Goal: Ask a question

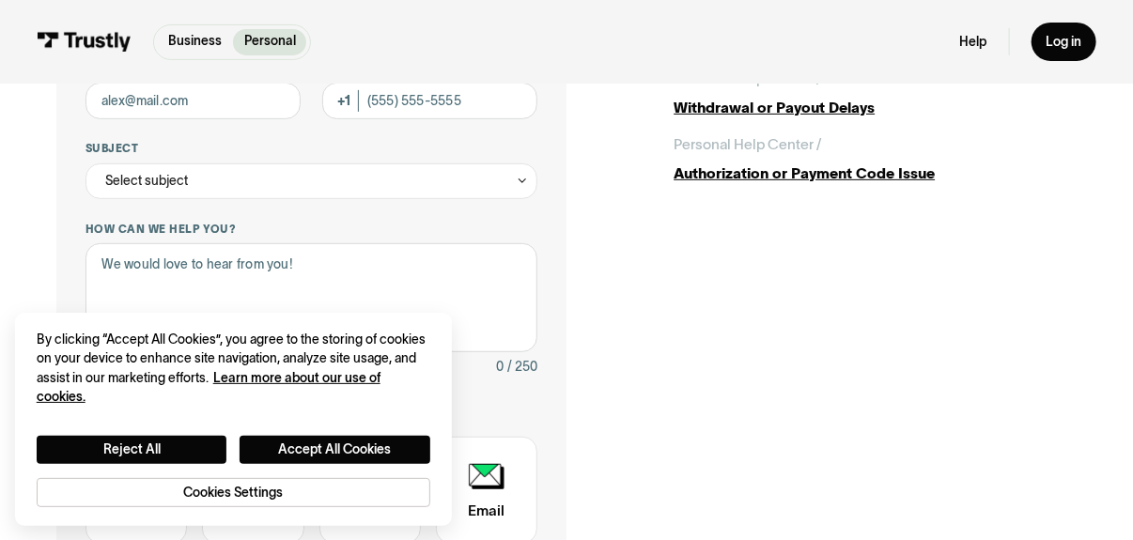
scroll to position [282, 0]
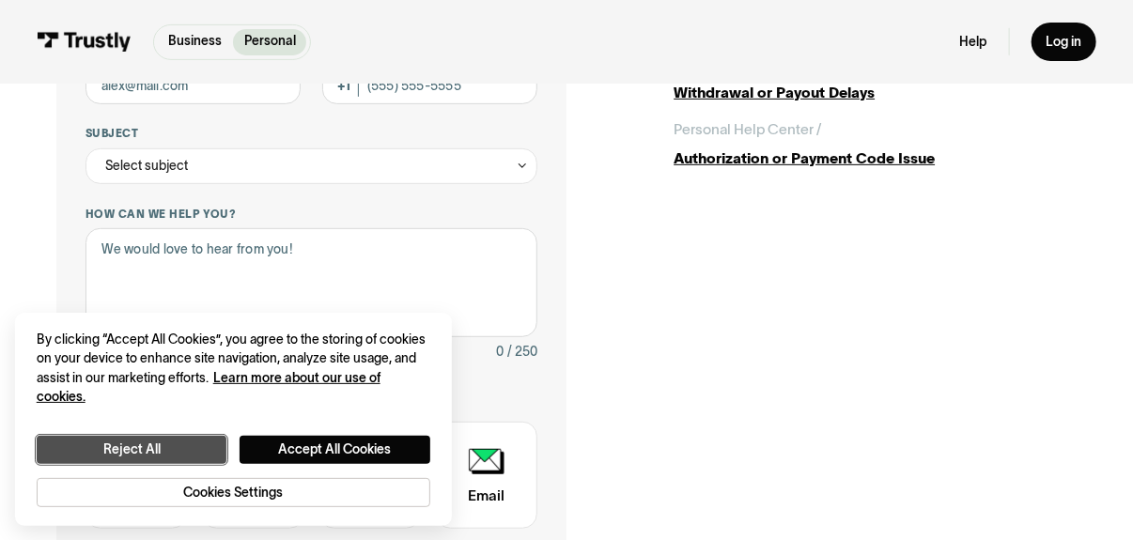
click at [188, 452] on button "Reject All" at bounding box center [132, 449] width 191 height 27
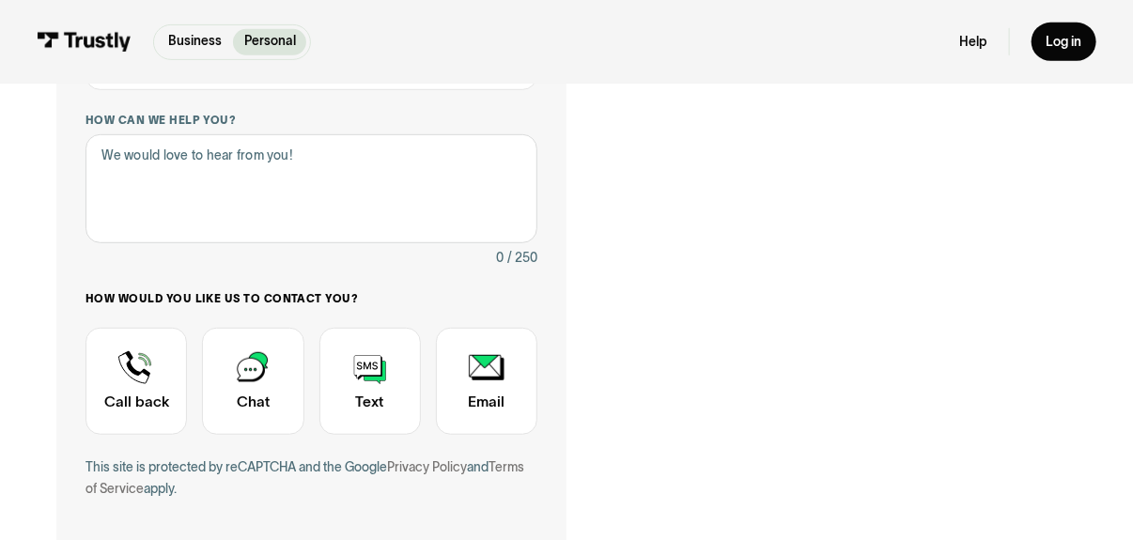
scroll to position [0, 0]
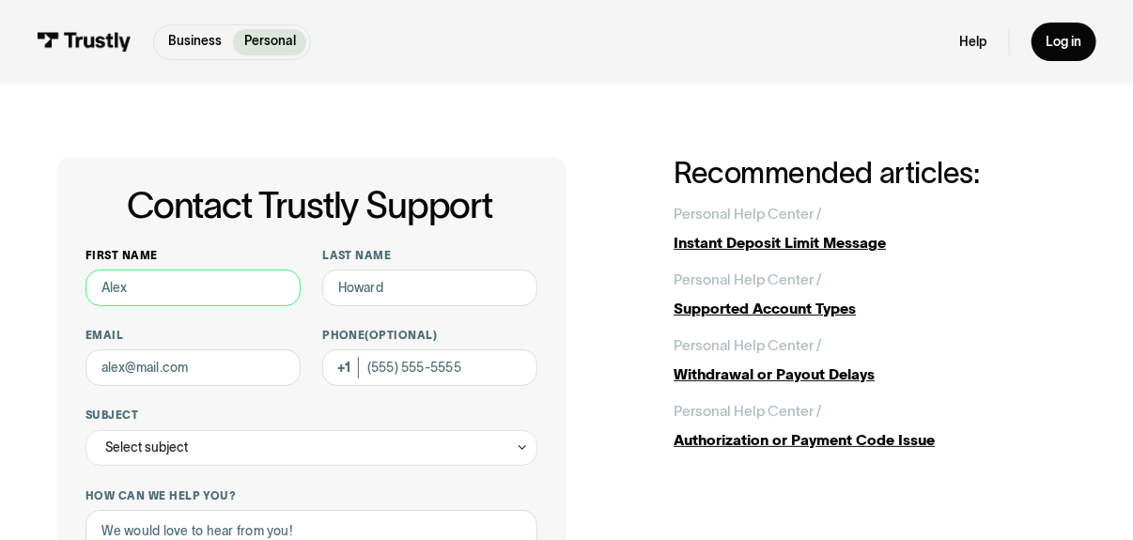
click at [198, 279] on input "First name" at bounding box center [192, 288] width 215 height 37
type input "Brenda"
type input "Vasquez"
type input "brenda@bmconcrete.net"
type input "(575) 706-1833"
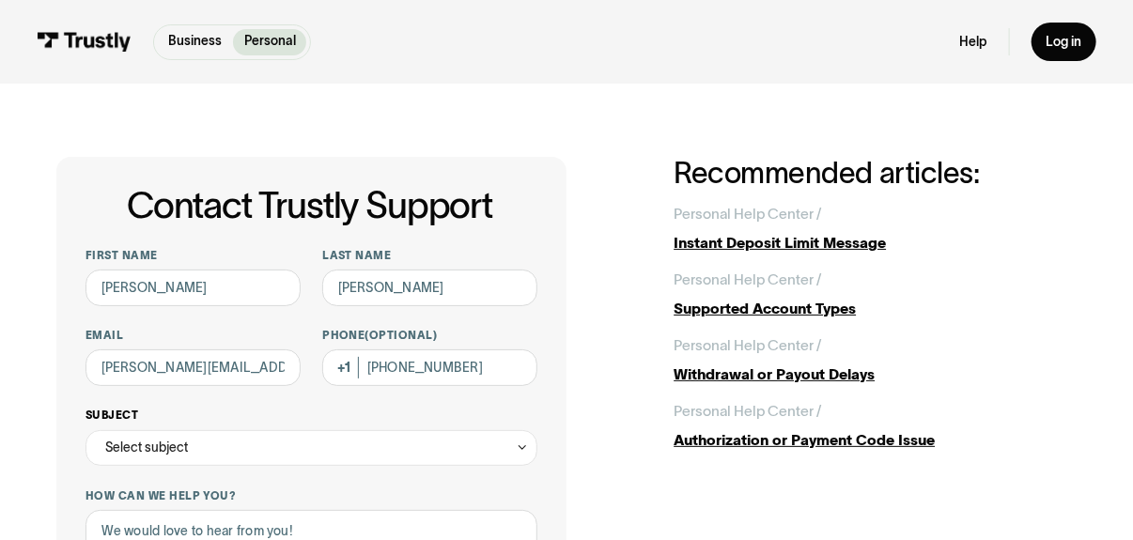
click at [516, 448] on icon "Contact Trustly Support" at bounding box center [522, 448] width 13 height 14
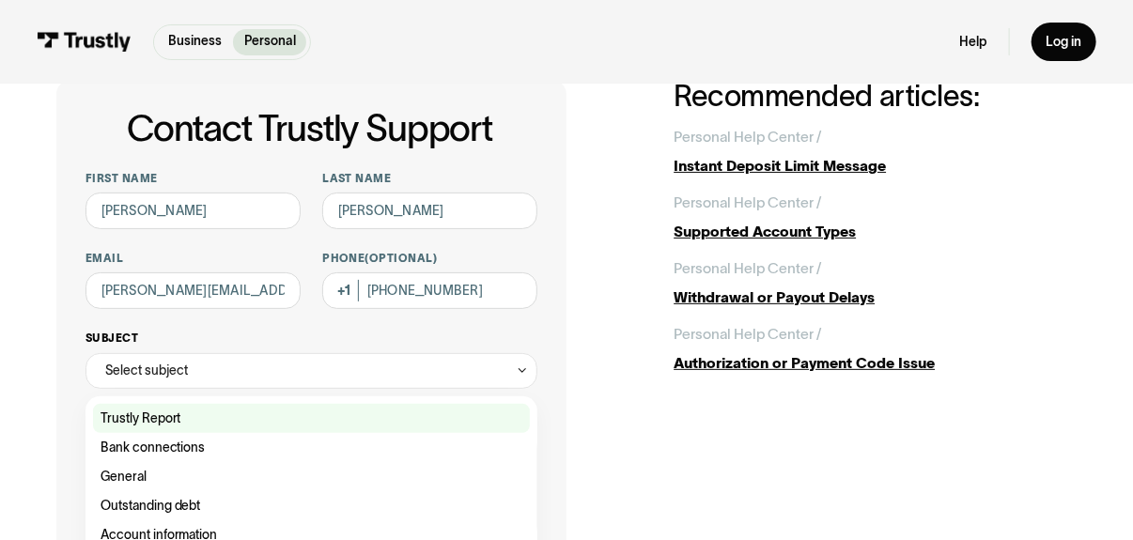
scroll to position [93, 0]
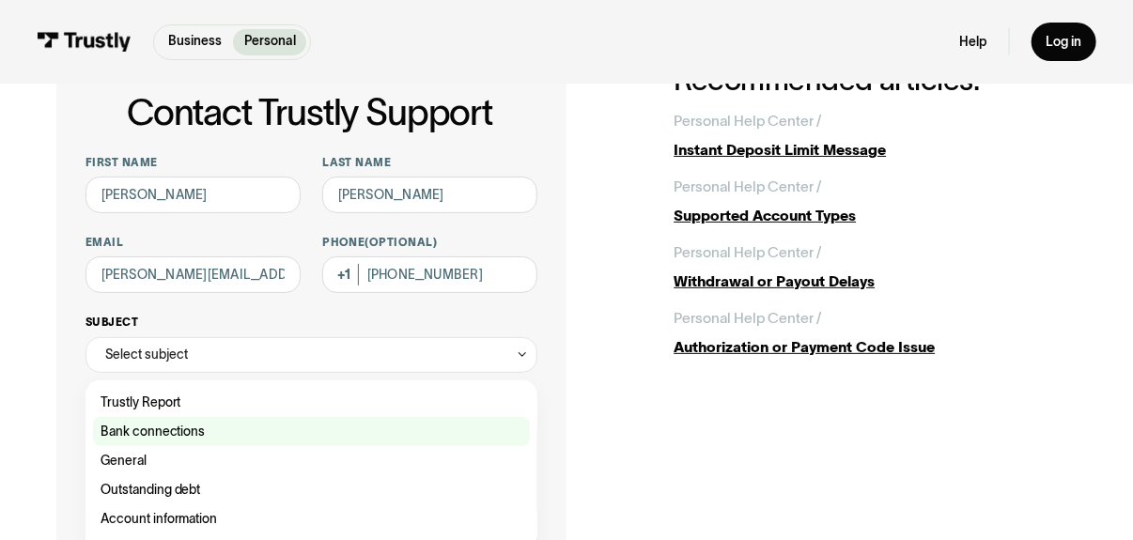
click at [384, 434] on div "Contact Trustly Support" at bounding box center [311, 431] width 437 height 29
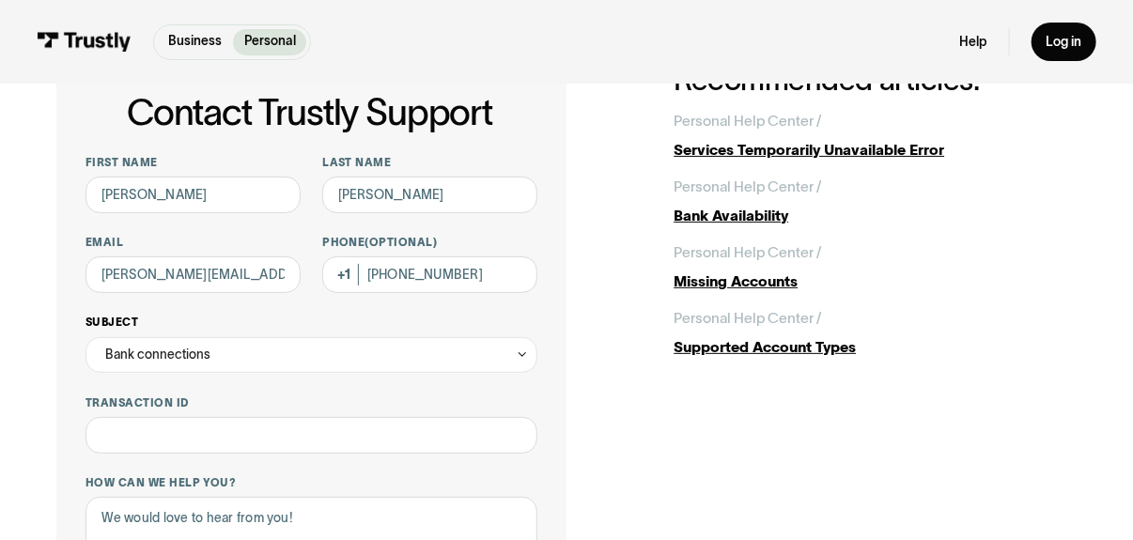
click at [523, 355] on icon "Contact Trustly Support" at bounding box center [522, 355] width 13 height 14
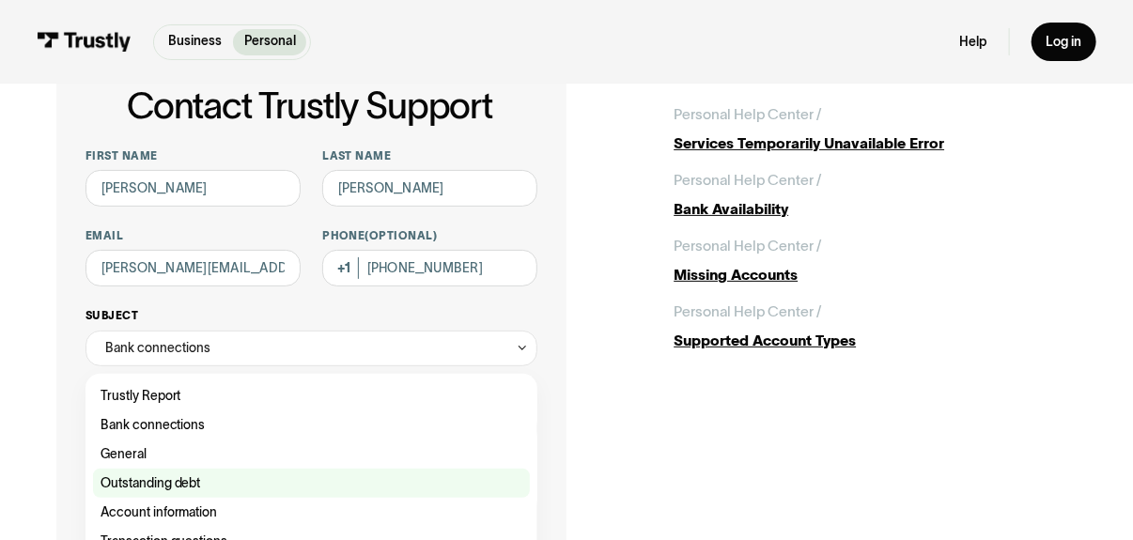
scroll to position [188, 0]
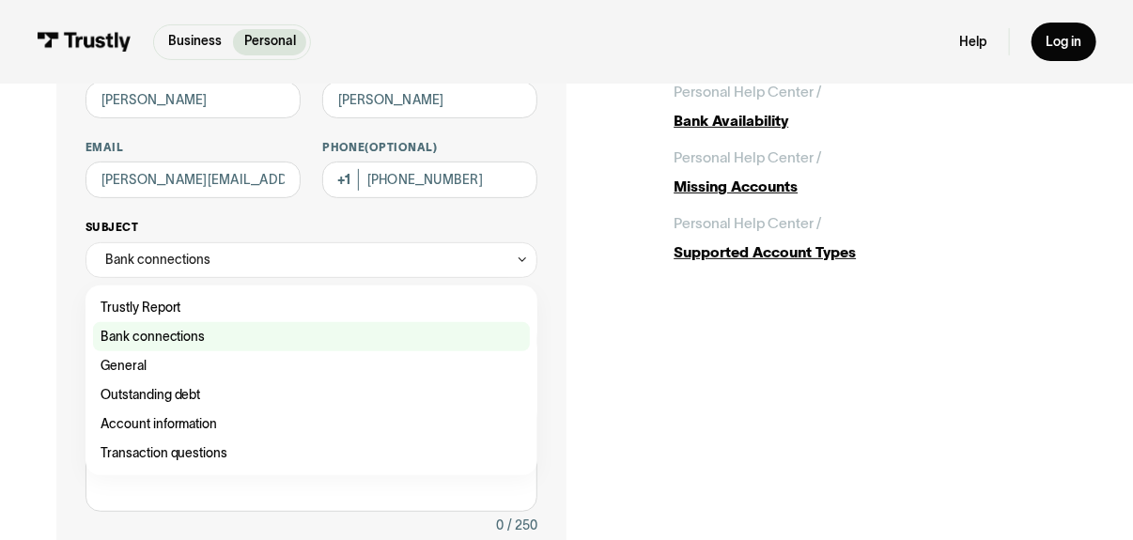
click at [322, 336] on div "Contact Trustly Support" at bounding box center [311, 336] width 437 height 29
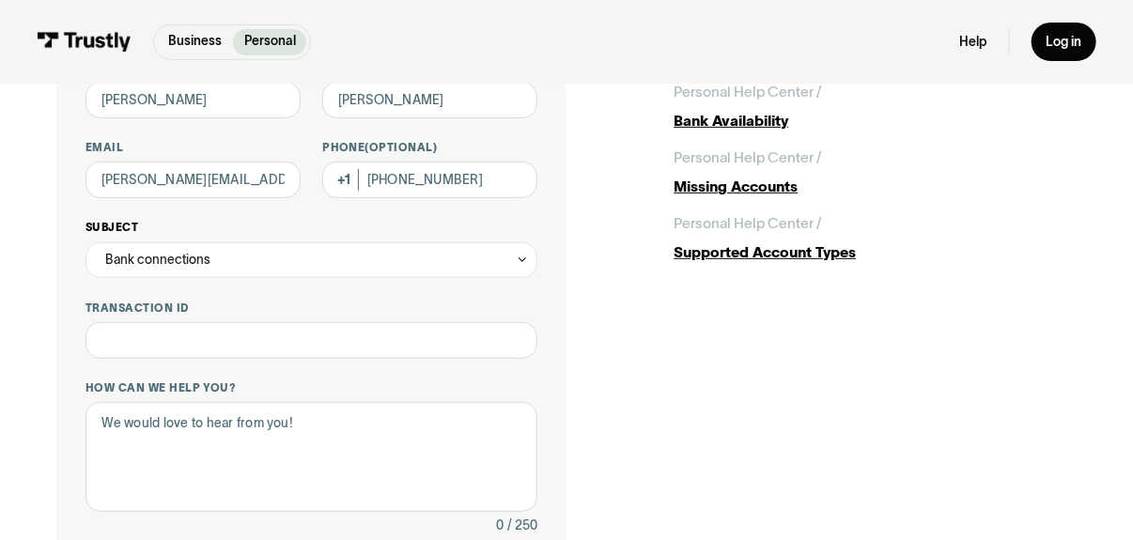
click at [523, 258] on icon "Contact Trustly Support" at bounding box center [522, 260] width 13 height 14
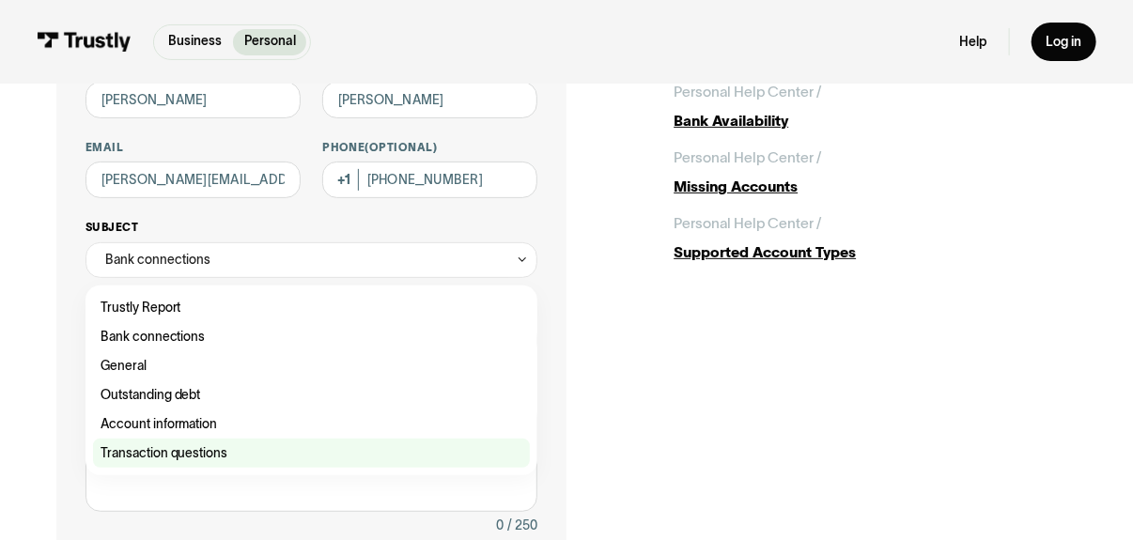
click at [403, 446] on div "Contact Trustly Support" at bounding box center [311, 453] width 437 height 29
type input "**********"
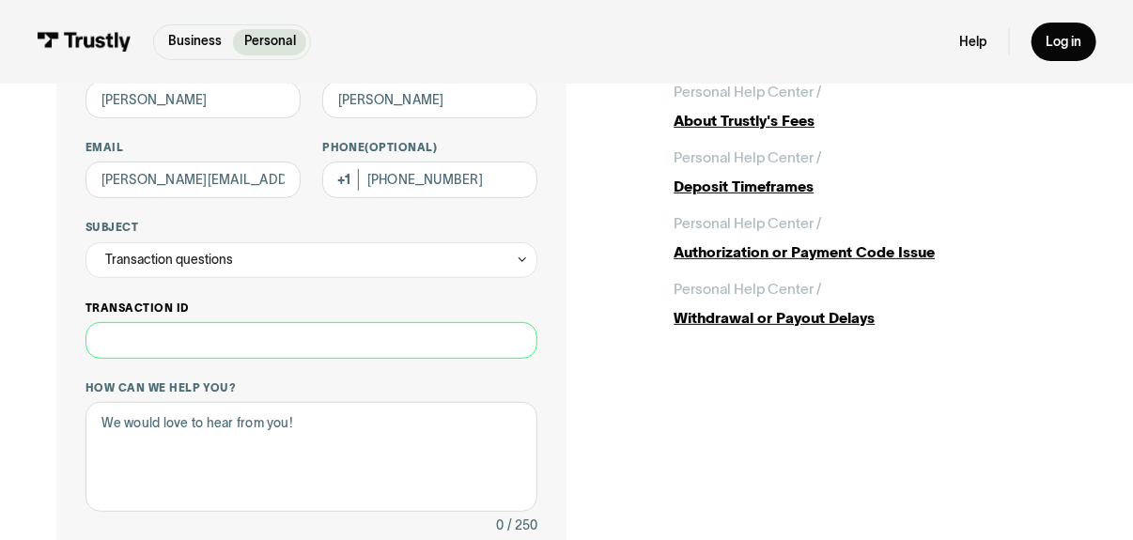
click at [246, 348] on input "Transaction ID" at bounding box center [311, 340] width 452 height 37
type input "*"
type input "**********"
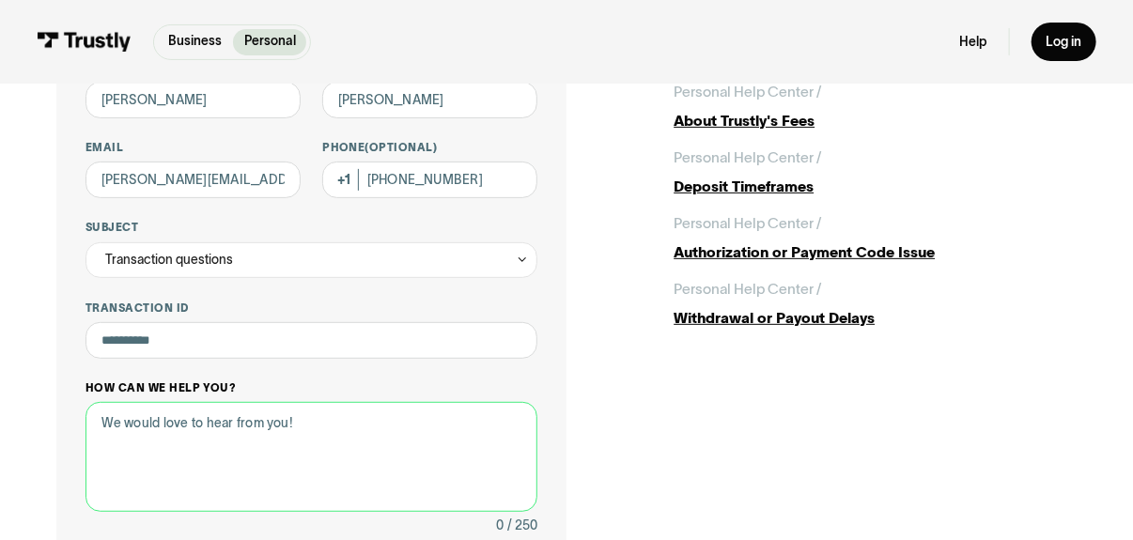
click at [317, 440] on textarea "How can we help you?" at bounding box center [311, 456] width 452 height 109
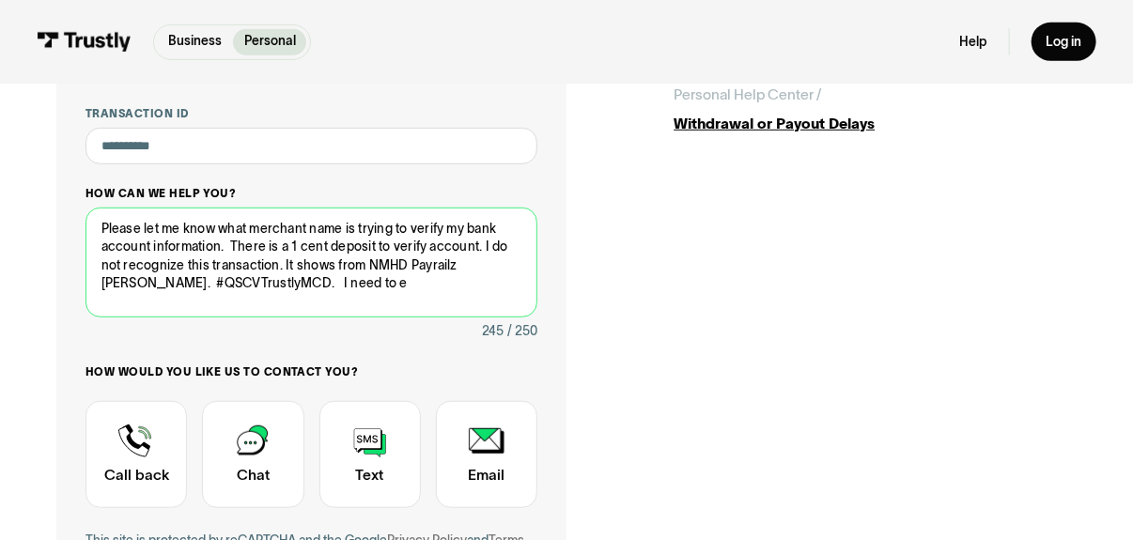
scroll to position [282, 0]
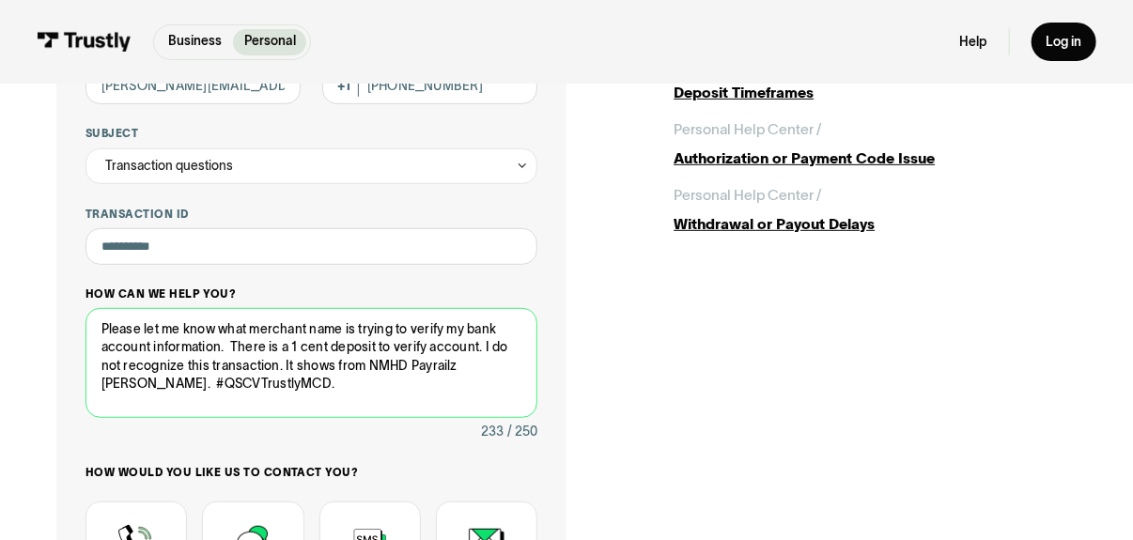
click at [214, 328] on textarea "Please let me know what merchant name is trying to verify my bank account infor…" at bounding box center [311, 362] width 452 height 109
click at [480, 348] on textarea "Please advise what merchant name is trying to verify my bank account informatio…" at bounding box center [311, 362] width 452 height 109
click at [339, 364] on textarea "Please advise what merchant name is trying to verify my bank account informatio…" at bounding box center [311, 362] width 452 height 109
click at [327, 382] on textarea "Please advise what merchant name is trying to verify my bank account informatio…" at bounding box center [311, 362] width 452 height 109
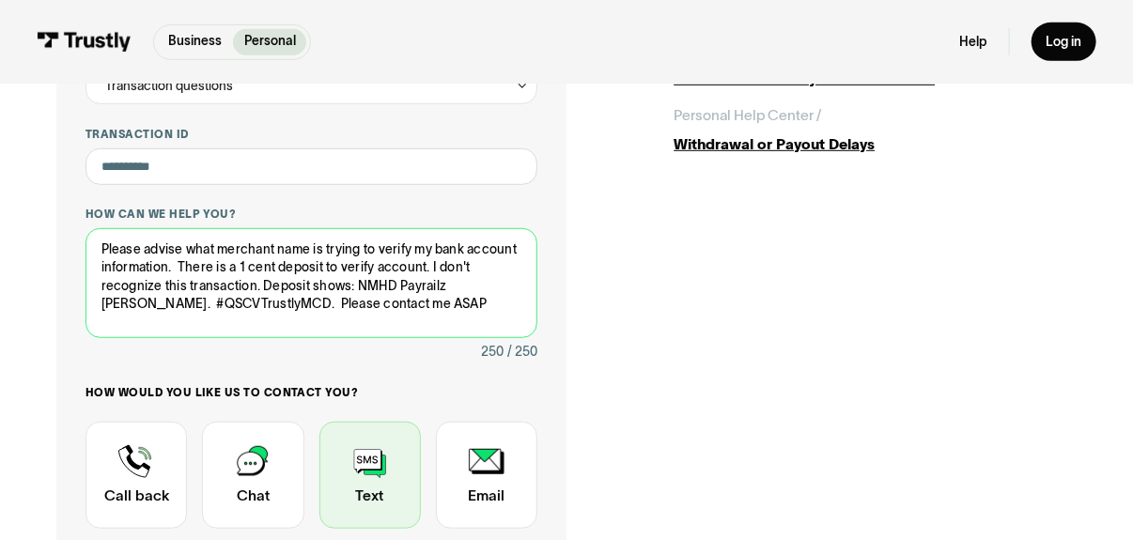
scroll to position [469, 0]
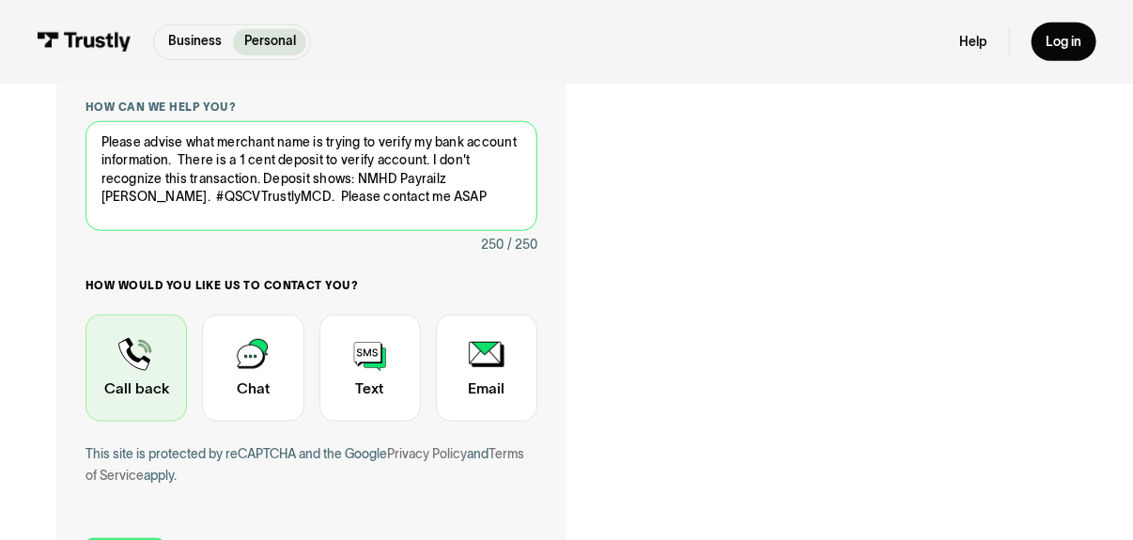
type textarea "Please advise what merchant name is trying to verify my bank account informatio…"
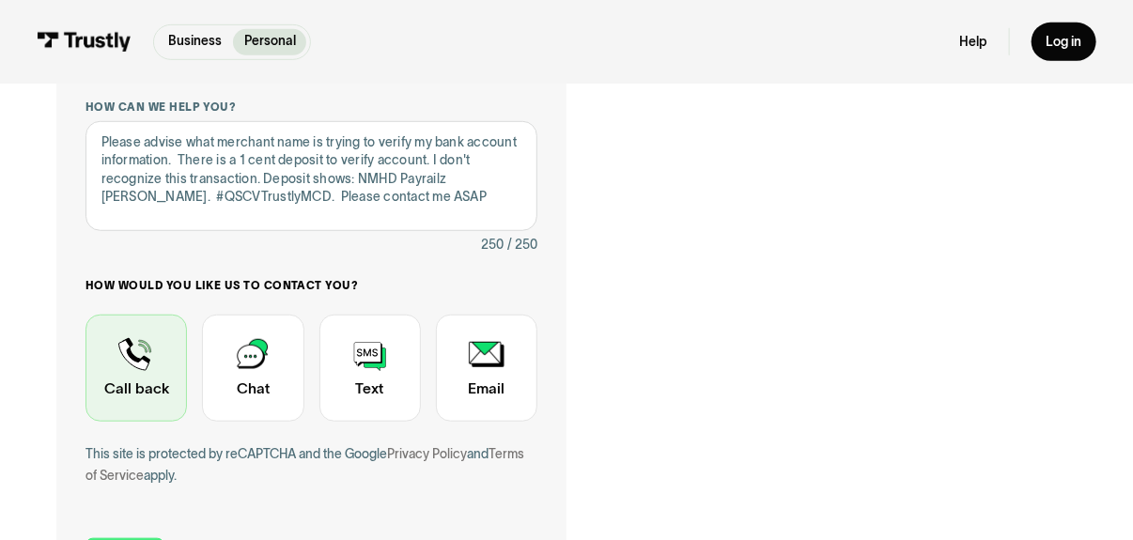
click at [129, 386] on div "Contact Trustly Support" at bounding box center [135, 368] width 101 height 107
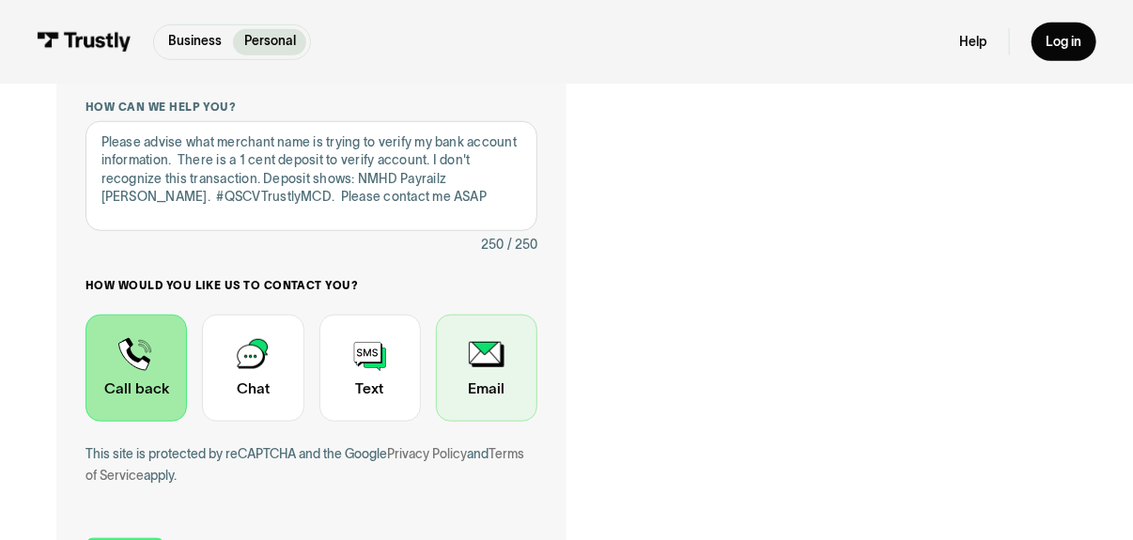
click at [518, 389] on div "Contact Trustly Support" at bounding box center [486, 368] width 101 height 107
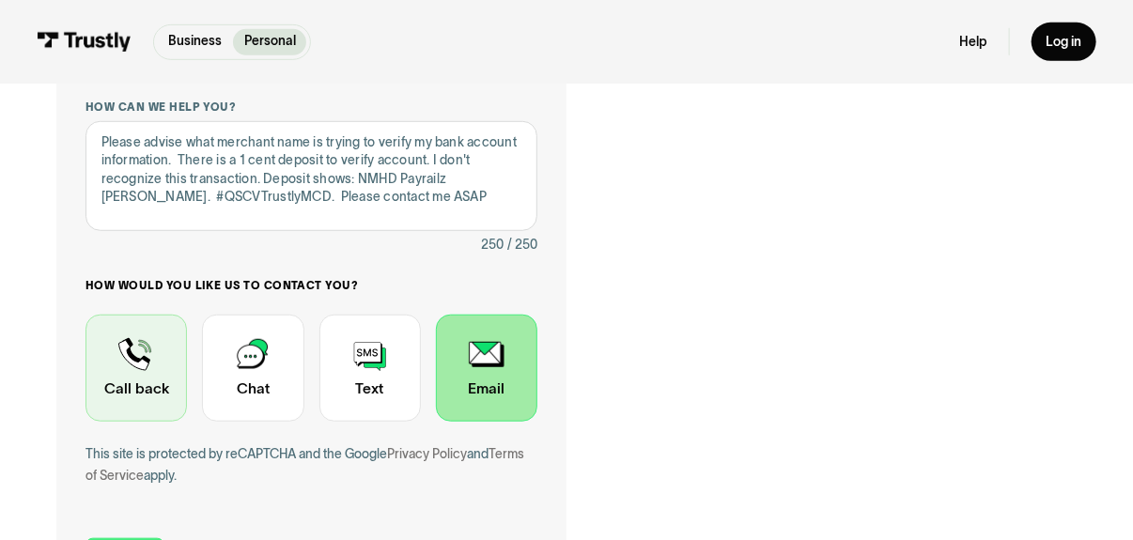
click at [145, 371] on div "Contact Trustly Support" at bounding box center [135, 368] width 101 height 107
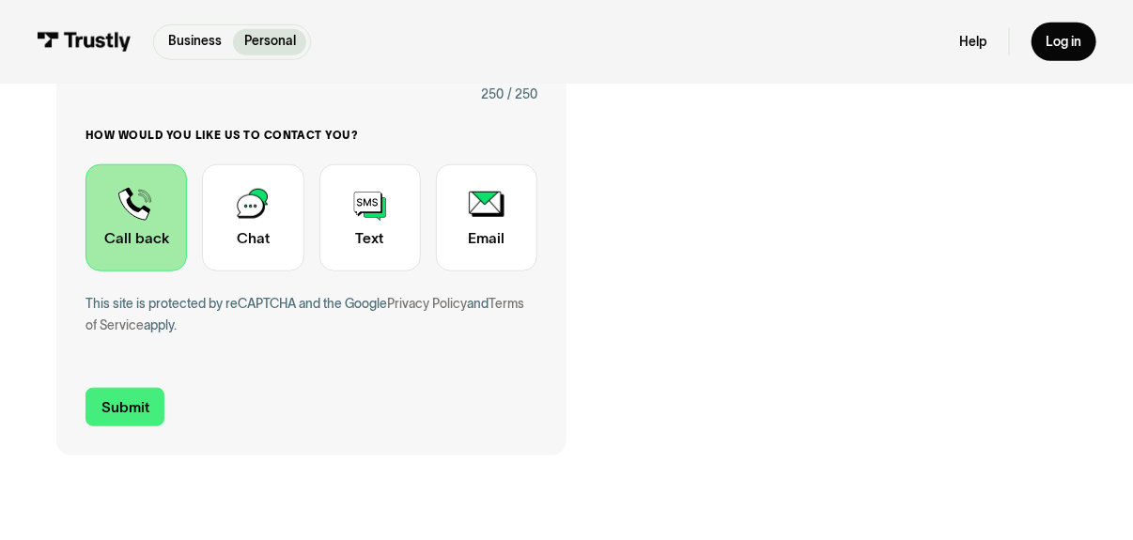
scroll to position [657, 0]
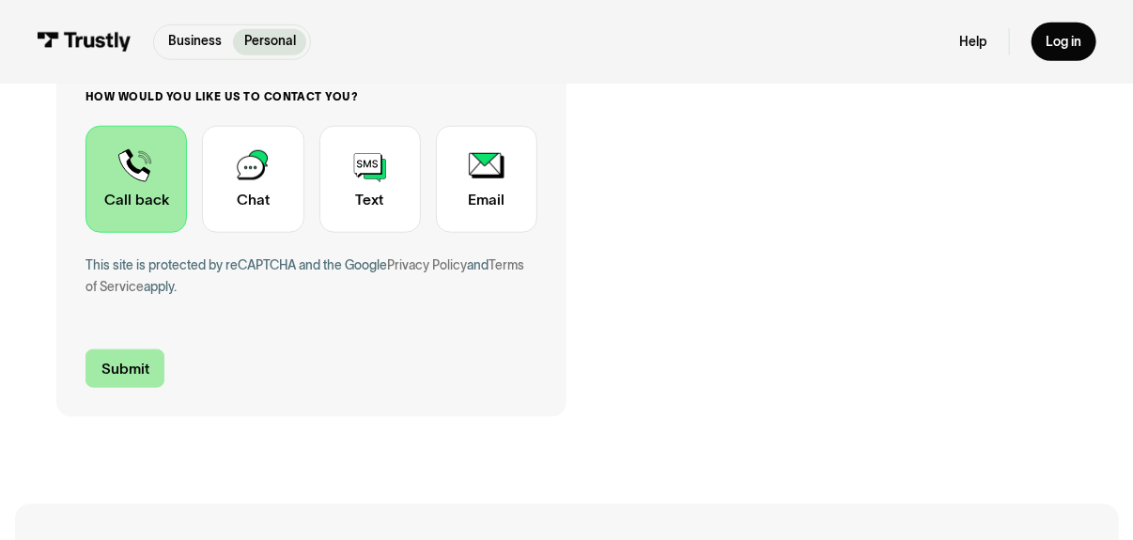
click at [138, 370] on input "Submit" at bounding box center [124, 368] width 79 height 39
type input "+15757061833"
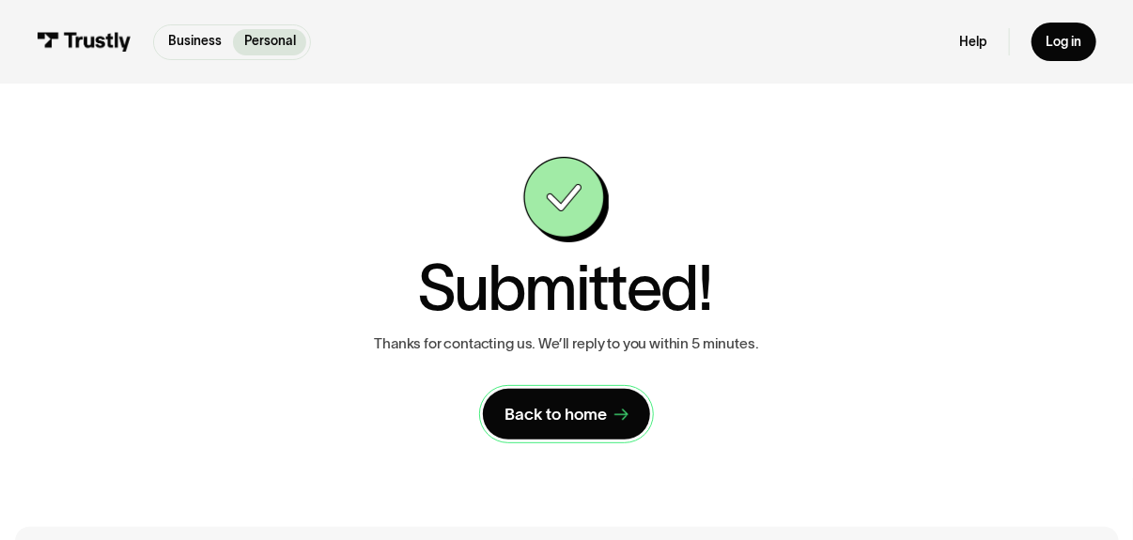
click at [562, 424] on div "Back to home" at bounding box center [555, 415] width 102 height 22
